Goal: Obtain resource: Obtain resource

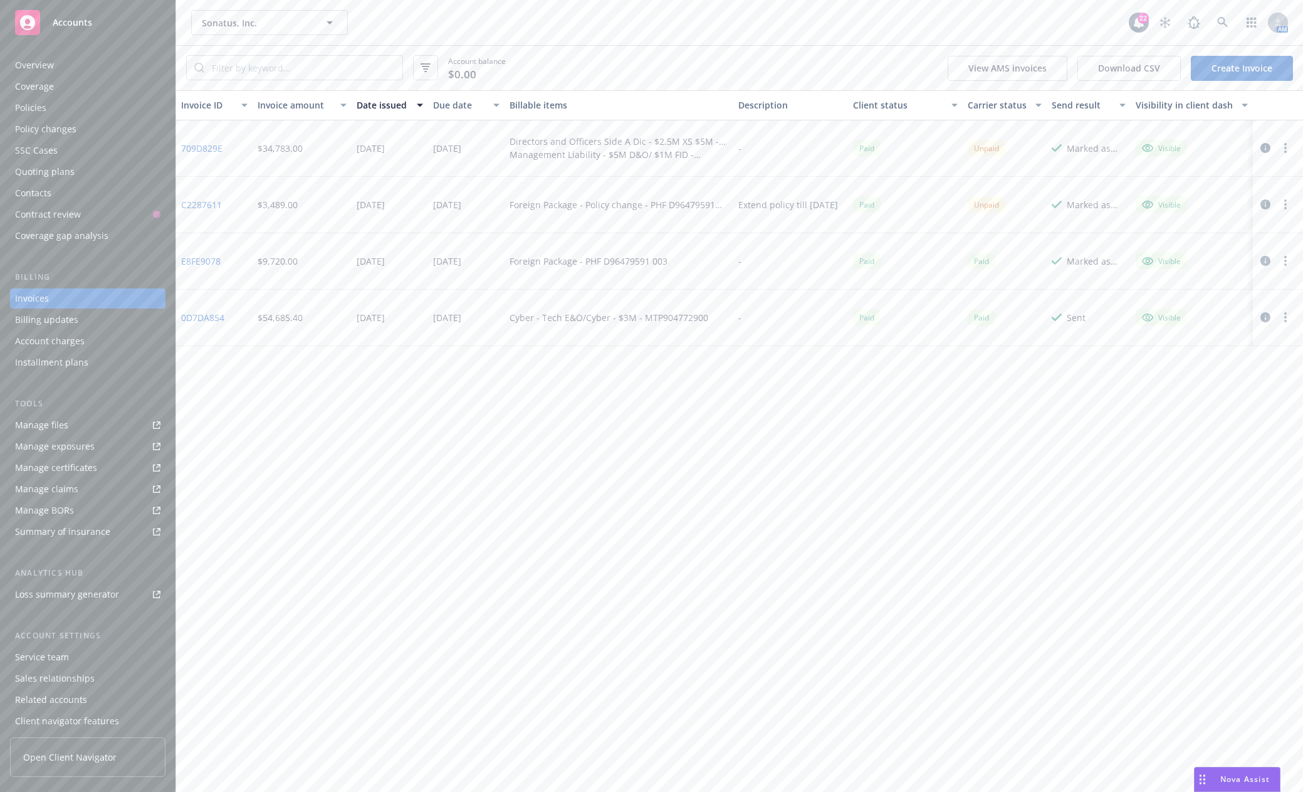
click at [75, 422] on link "Manage files" at bounding box center [87, 425] width 155 height 20
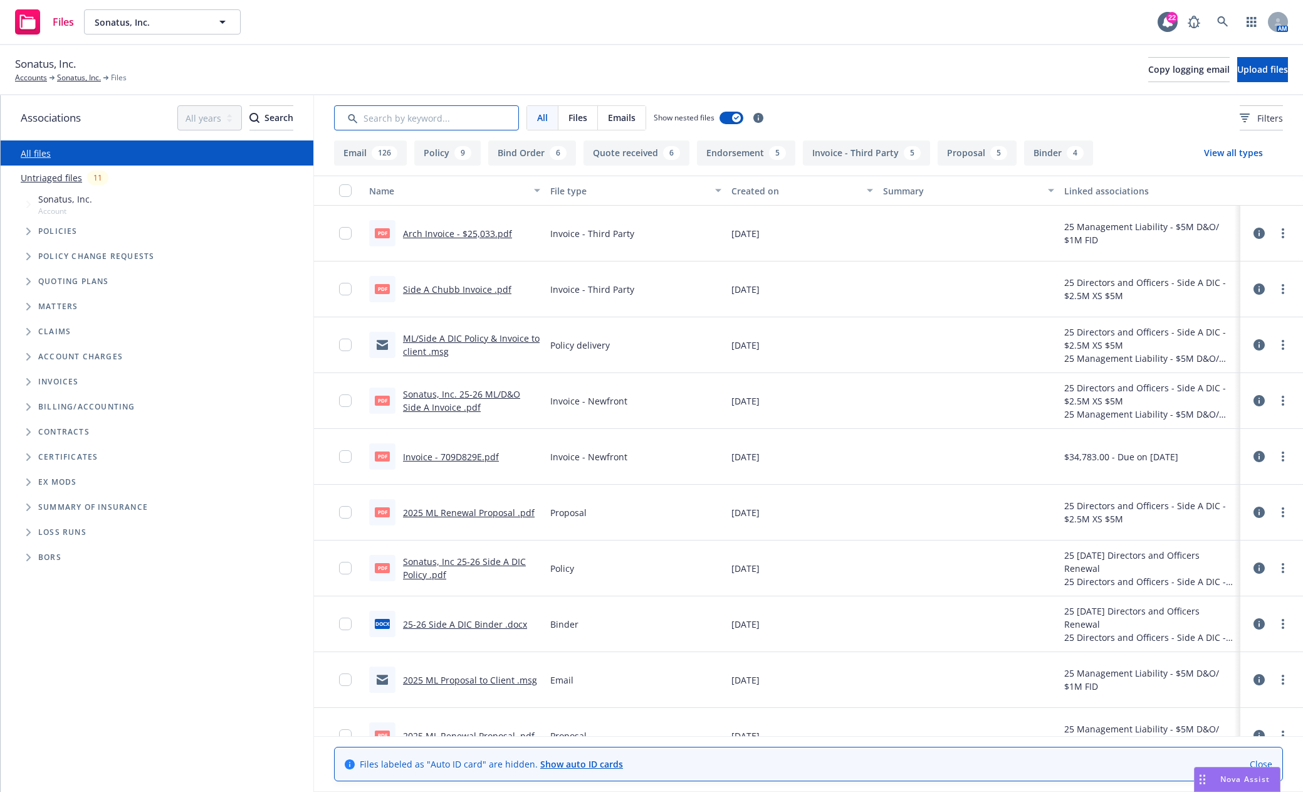
click at [457, 111] on input "Search by keyword..." at bounding box center [426, 117] width 185 height 25
type input "soi"
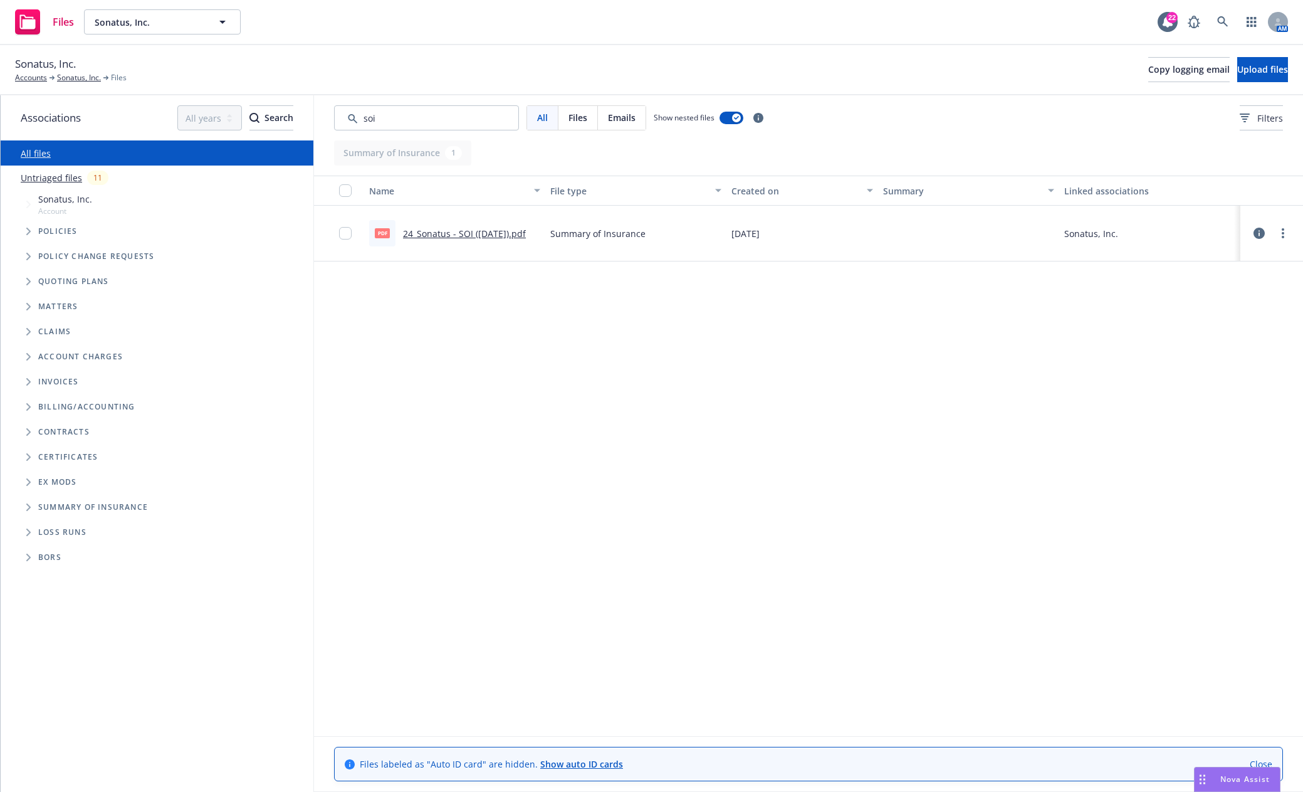
click at [514, 238] on link "24_Sonatus - SOI (1.29.2025).pdf" at bounding box center [464, 233] width 123 height 12
